Goal: Navigation & Orientation: Find specific page/section

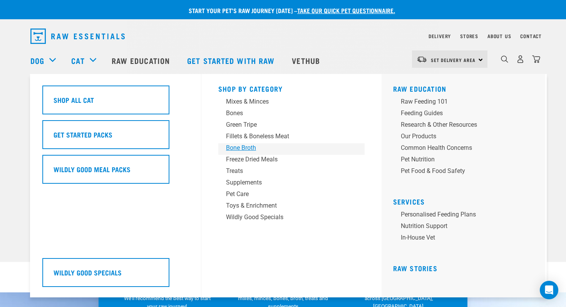
click at [241, 148] on div "Bone Broth" at bounding box center [286, 147] width 120 height 9
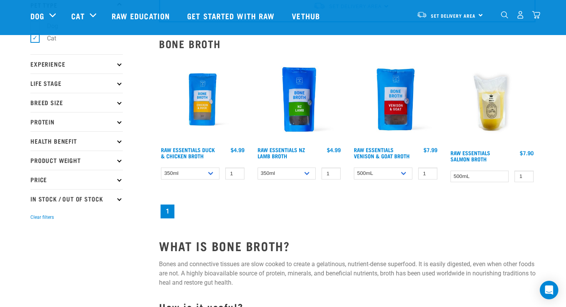
scroll to position [57, 0]
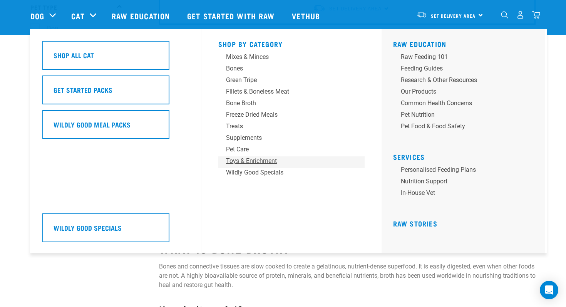
click at [251, 160] on div "Toys & Enrichment" at bounding box center [286, 160] width 120 height 9
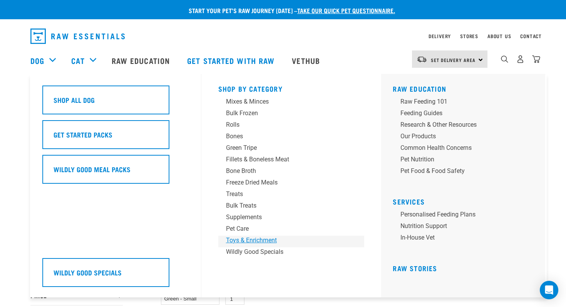
click at [241, 237] on div "Toys & Enrichment" at bounding box center [286, 240] width 120 height 9
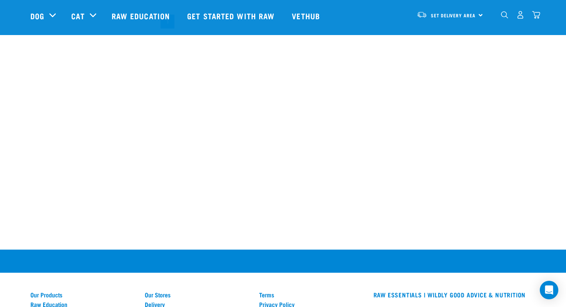
scroll to position [564, 0]
